Goal: Information Seeking & Learning: Understand process/instructions

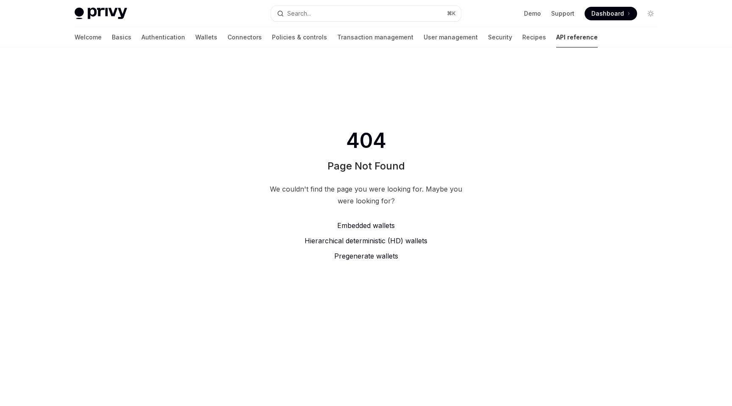
click at [527, 47] on div "404 Page Not Found We couldn't find the page you were looking for. Maybe you we…" at bounding box center [366, 194] width 732 height 295
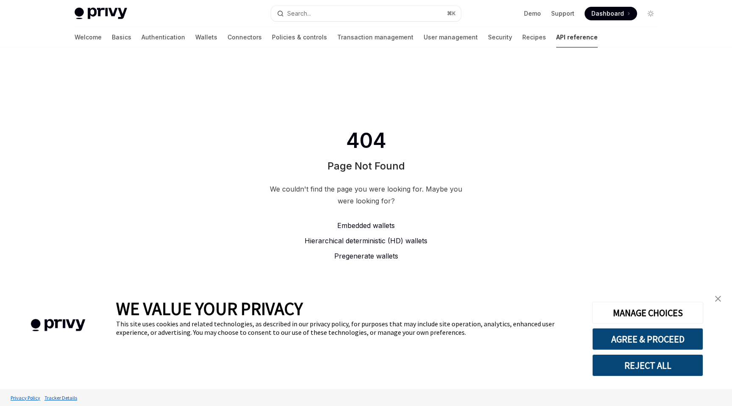
click at [556, 34] on link "API reference" at bounding box center [577, 37] width 42 height 20
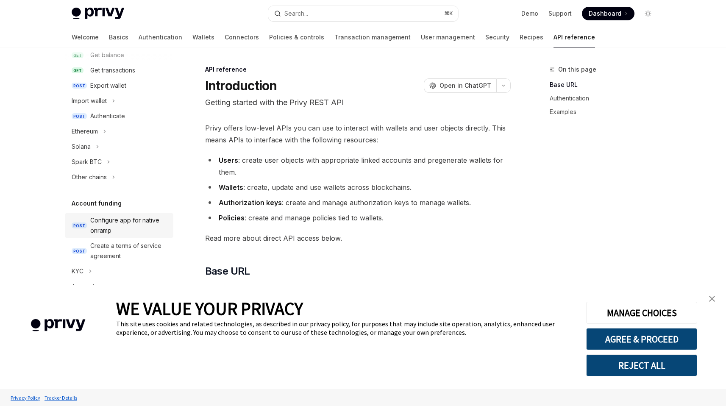
scroll to position [86, 0]
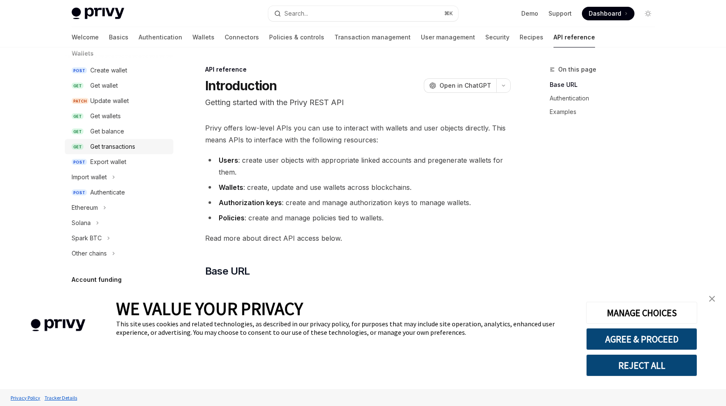
click at [132, 141] on div "Get transactions" at bounding box center [112, 146] width 45 height 10
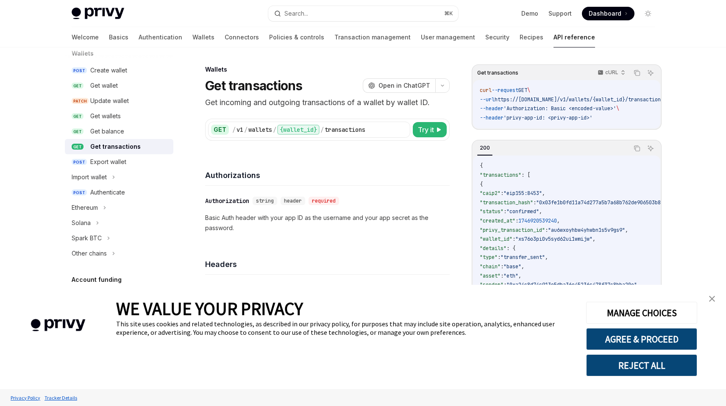
click at [715, 299] on link "close banner" at bounding box center [711, 298] width 17 height 17
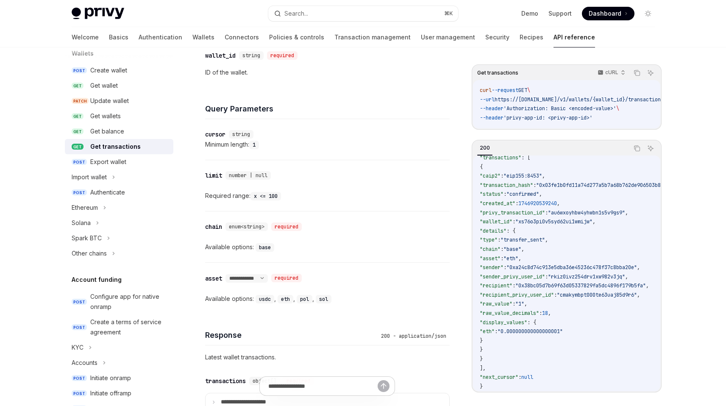
scroll to position [496, 0]
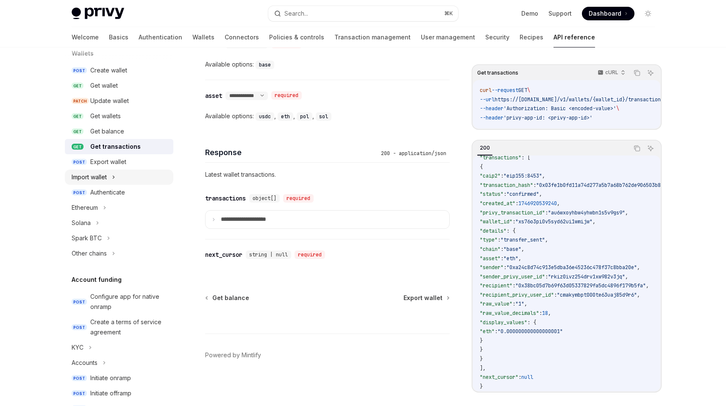
click at [128, 175] on div "Import wallet" at bounding box center [119, 176] width 108 height 15
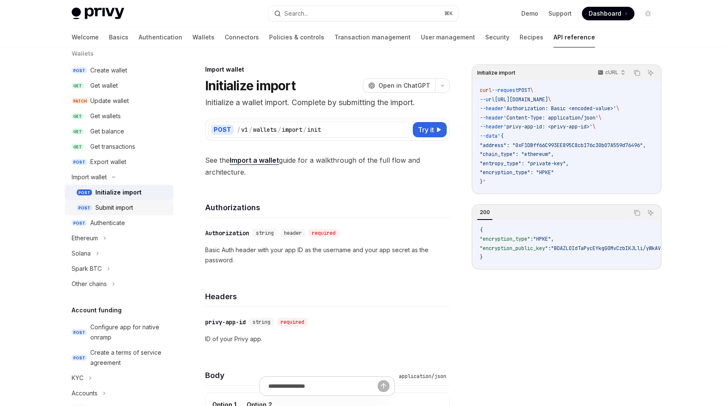
click at [114, 204] on div "Submit import" at bounding box center [114, 207] width 38 height 10
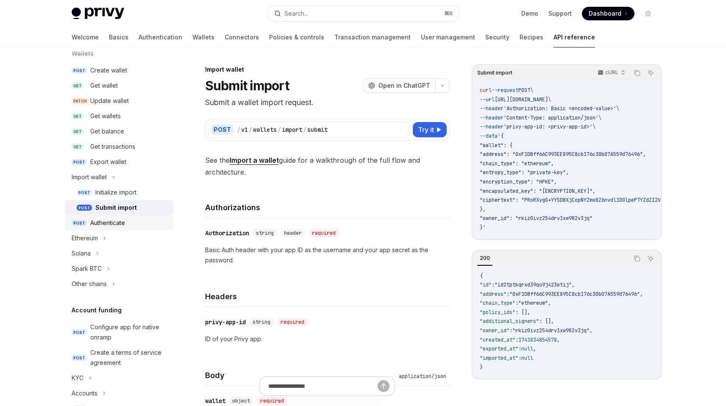
click at [113, 215] on link "POST Authenticate" at bounding box center [119, 222] width 108 height 15
type textarea "*"
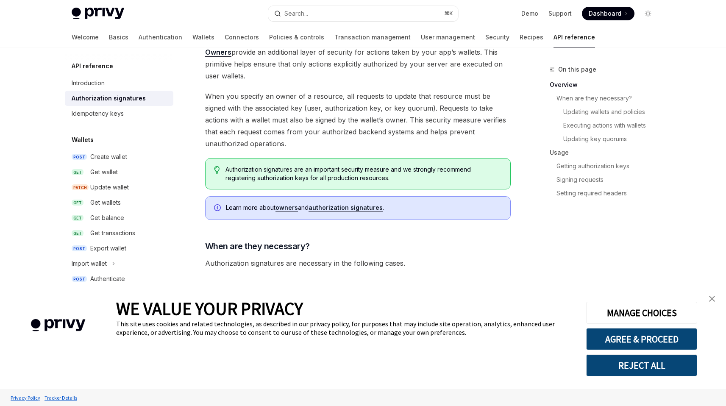
scroll to position [532, 0]
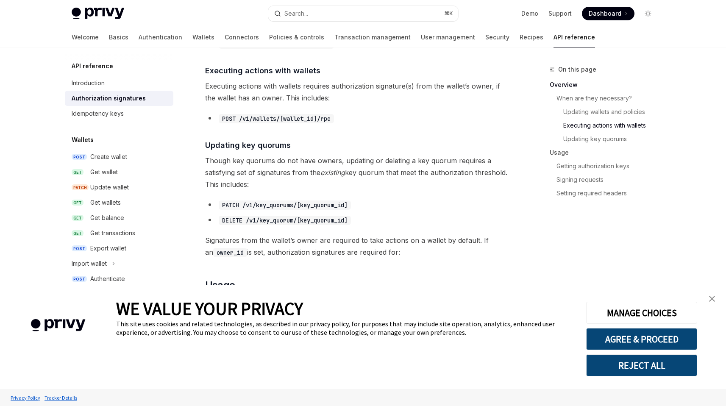
click at [711, 296] on img "close banner" at bounding box center [712, 299] width 6 height 6
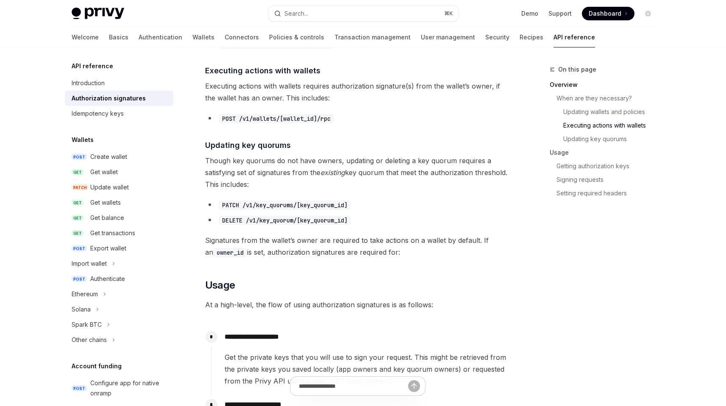
click at [310, 117] on code "POST /v1/wallets/[wallet_id]/rpc" at bounding box center [276, 118] width 115 height 9
click at [307, 153] on div "​ Overview Owners provide an additional layer of security for actions taken by …" at bounding box center [357, 353] width 305 height 1526
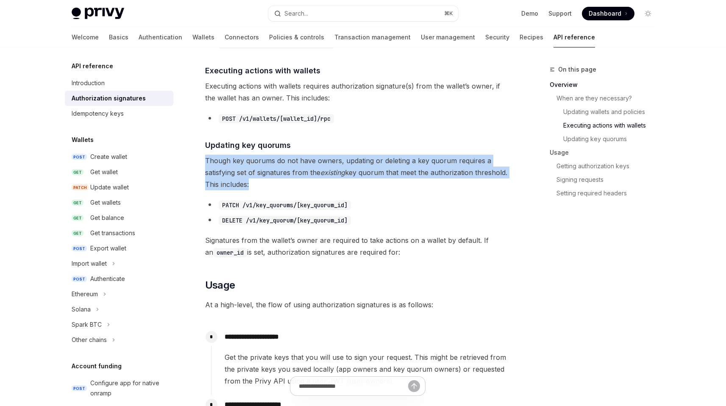
click at [307, 153] on div "​ Overview Owners provide an additional layer of security for actions taken by …" at bounding box center [357, 353] width 305 height 1526
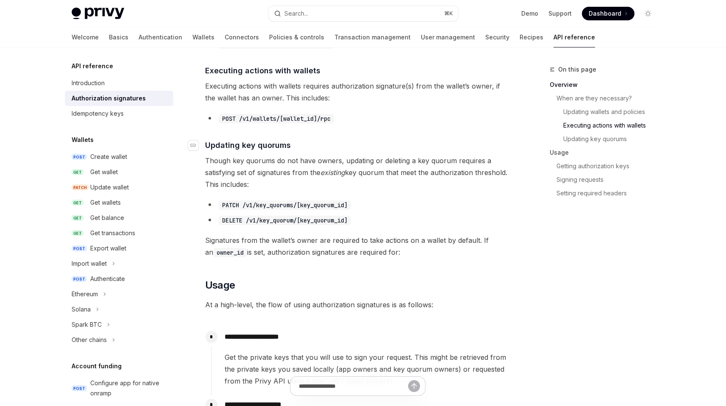
click at [308, 147] on h4 "​ Updating key quorums" at bounding box center [357, 144] width 305 height 11
click at [316, 95] on span "Executing actions with wallets requires authorization signature(s) from the wal…" at bounding box center [357, 92] width 305 height 24
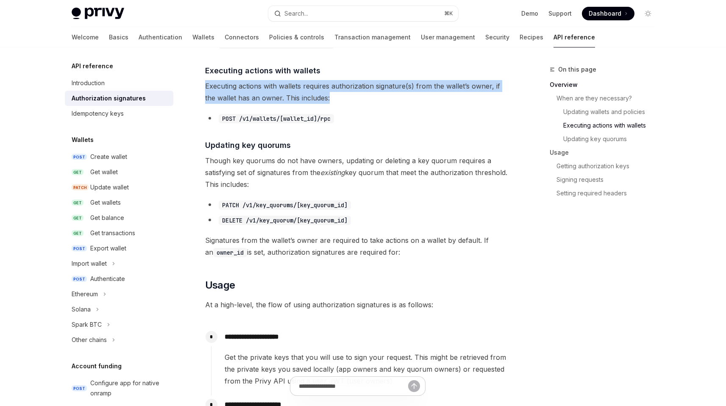
click at [342, 95] on span "Executing actions with wallets requires authorization signature(s) from the wal…" at bounding box center [357, 92] width 305 height 24
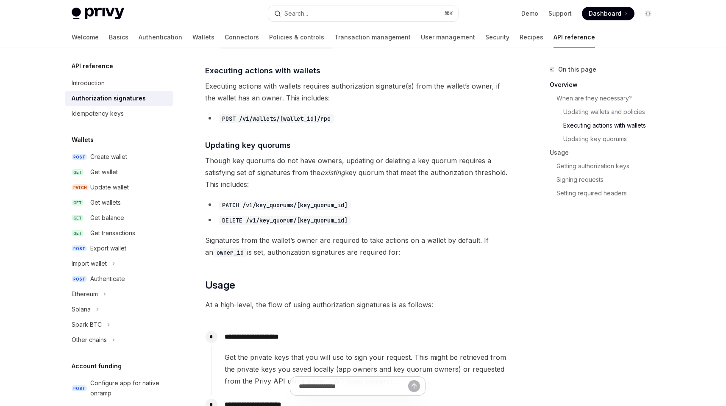
click at [342, 95] on span "Executing actions with wallets requires authorization signature(s) from the wal…" at bounding box center [357, 92] width 305 height 24
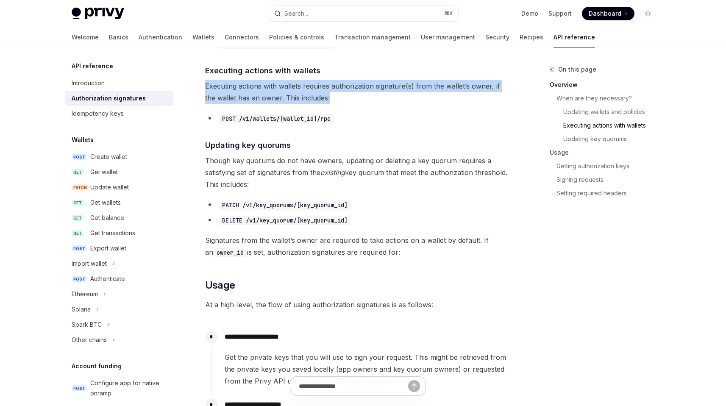
click at [343, 91] on span "Executing actions with wallets requires authorization signature(s) from the wal…" at bounding box center [357, 92] width 305 height 24
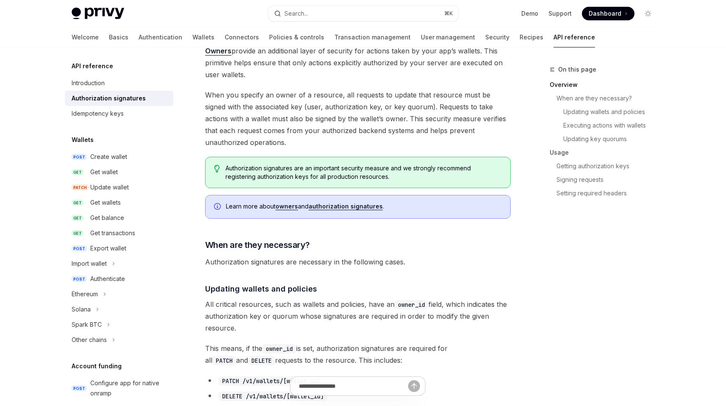
scroll to position [0, 0]
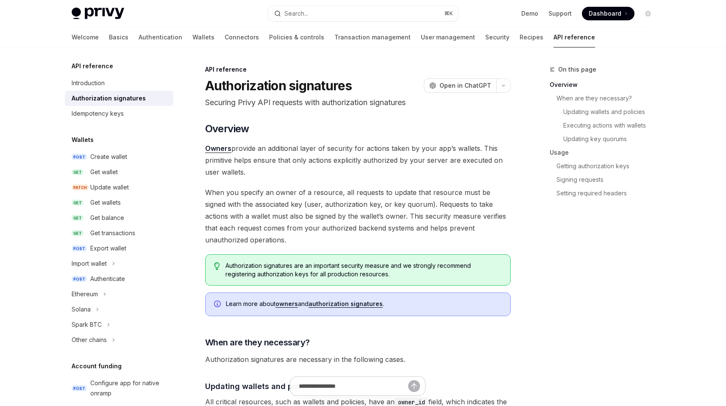
click at [307, 164] on span "Owners provide an additional layer of security for actions taken by your app’s …" at bounding box center [357, 160] width 305 height 36
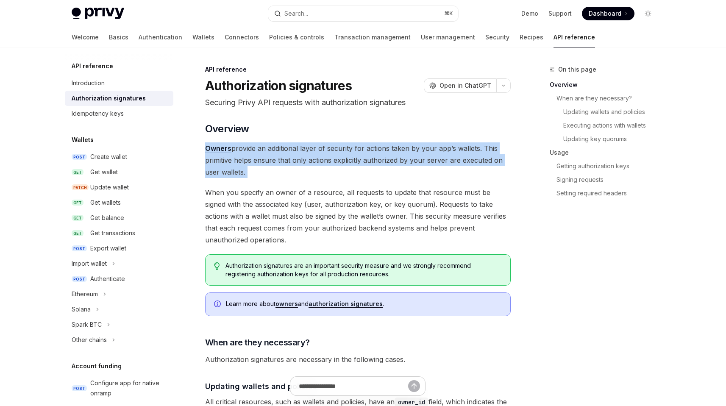
click at [332, 171] on span "Owners provide an additional layer of security for actions taken by your app’s …" at bounding box center [357, 160] width 305 height 36
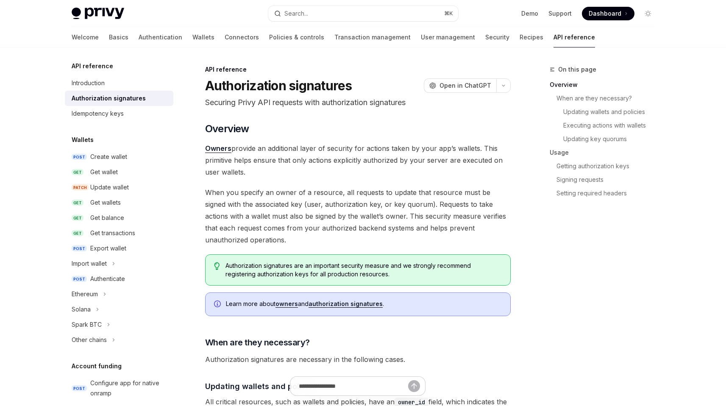
click at [332, 171] on span "Owners provide an additional layer of security for actions taken by your app’s …" at bounding box center [357, 160] width 305 height 36
click at [369, 143] on span "Owners provide an additional layer of security for actions taken by your app’s …" at bounding box center [357, 160] width 305 height 36
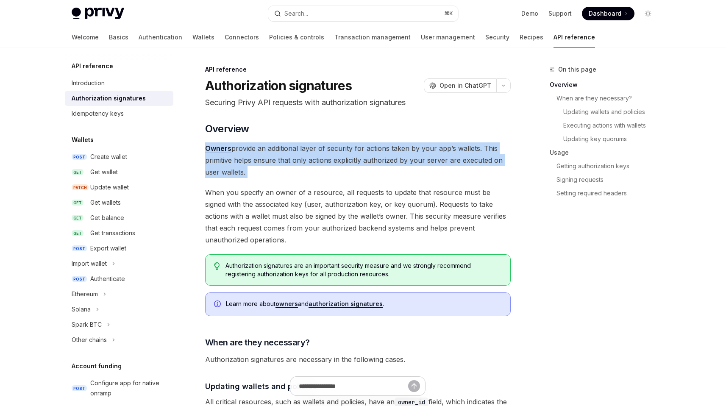
click at [359, 151] on span "Owners provide an additional layer of security for actions taken by your app’s …" at bounding box center [357, 160] width 305 height 36
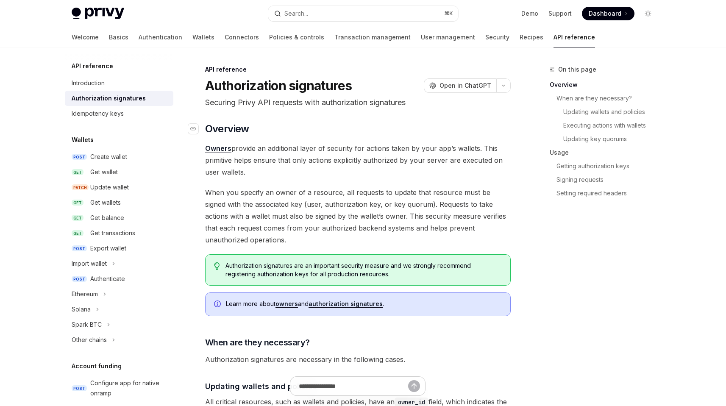
click at [414, 129] on h2 "​ Overview" at bounding box center [357, 129] width 305 height 14
click at [356, 103] on p "Securing Privy API requests with authorization signatures" at bounding box center [357, 103] width 305 height 12
click at [245, 277] on span "Authorization signatures are an important security measure and we strongly reco…" at bounding box center [363, 269] width 276 height 17
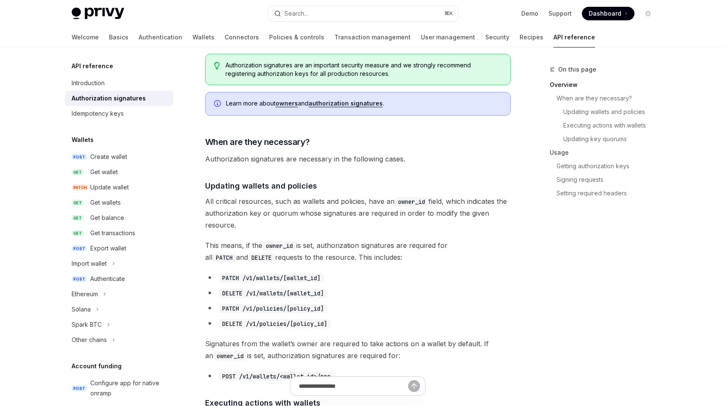
scroll to position [201, 0]
click at [141, 247] on div "Export wallet" at bounding box center [129, 248] width 78 height 10
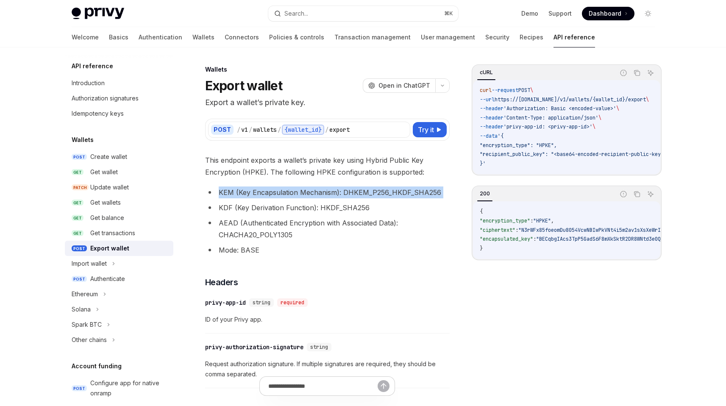
click at [253, 165] on span "This endpoint exports a wallet’s private key using Hybrid Public Key Encryption…" at bounding box center [327, 166] width 244 height 24
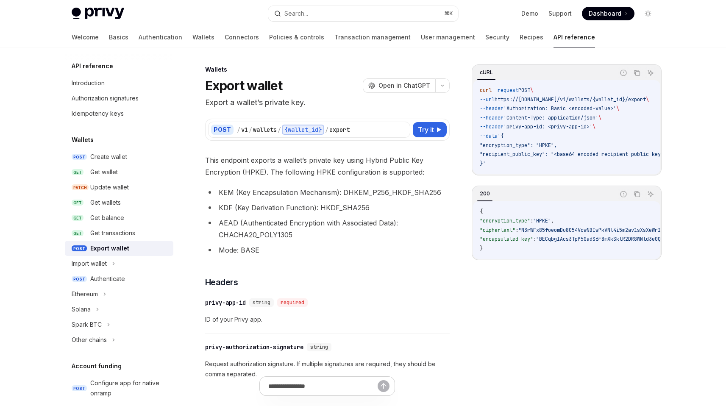
click at [253, 165] on span "This endpoint exports a wallet’s private key using Hybrid Public Key Encryption…" at bounding box center [327, 166] width 244 height 24
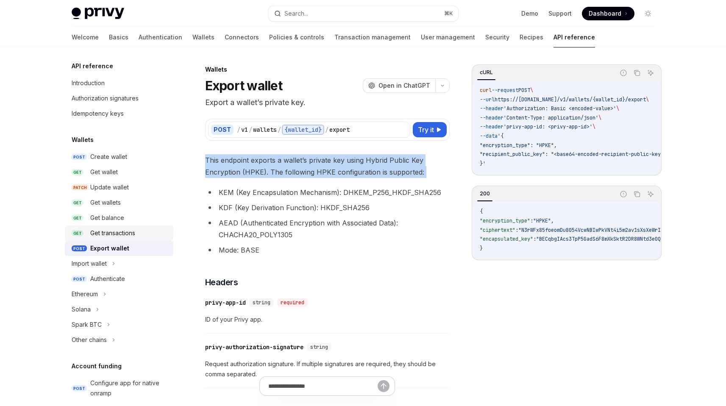
type textarea "*"
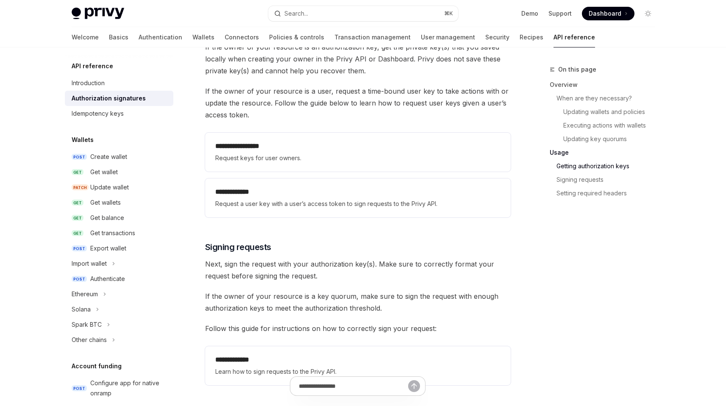
scroll to position [1129, 0]
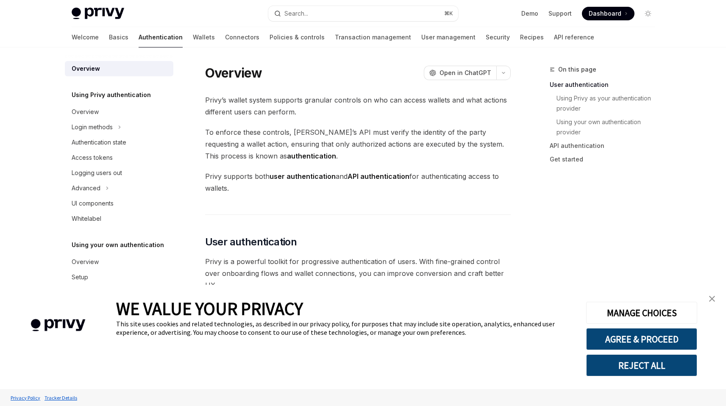
click at [268, 138] on span "To enforce these controls, [PERSON_NAME]’s API must verify the identity of the …" at bounding box center [357, 144] width 305 height 36
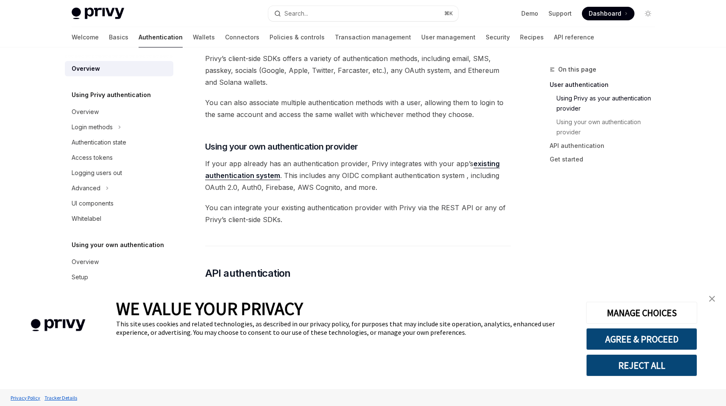
scroll to position [357, 0]
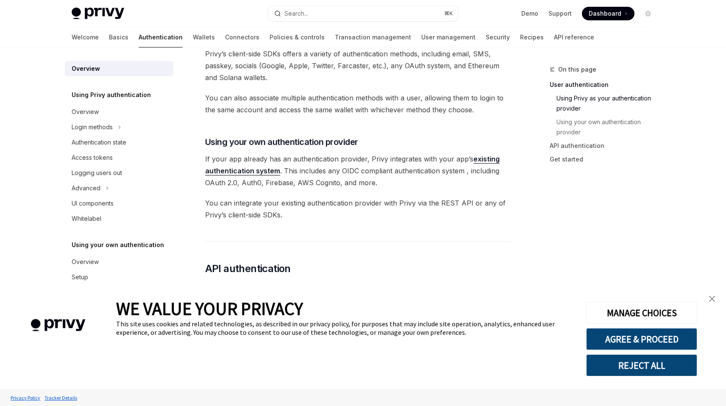
click at [712, 296] on img "close banner" at bounding box center [712, 299] width 6 height 6
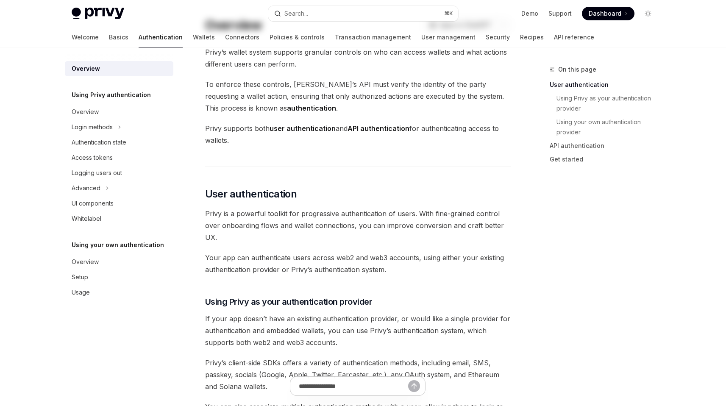
scroll to position [0, 0]
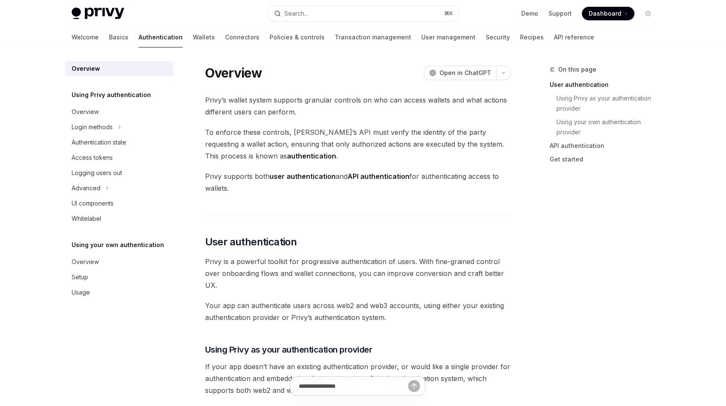
click at [227, 131] on span "To enforce these controls, Privy’s API must verify the identity of the party re…" at bounding box center [357, 144] width 305 height 36
